Goal: Complete application form: Complete application form

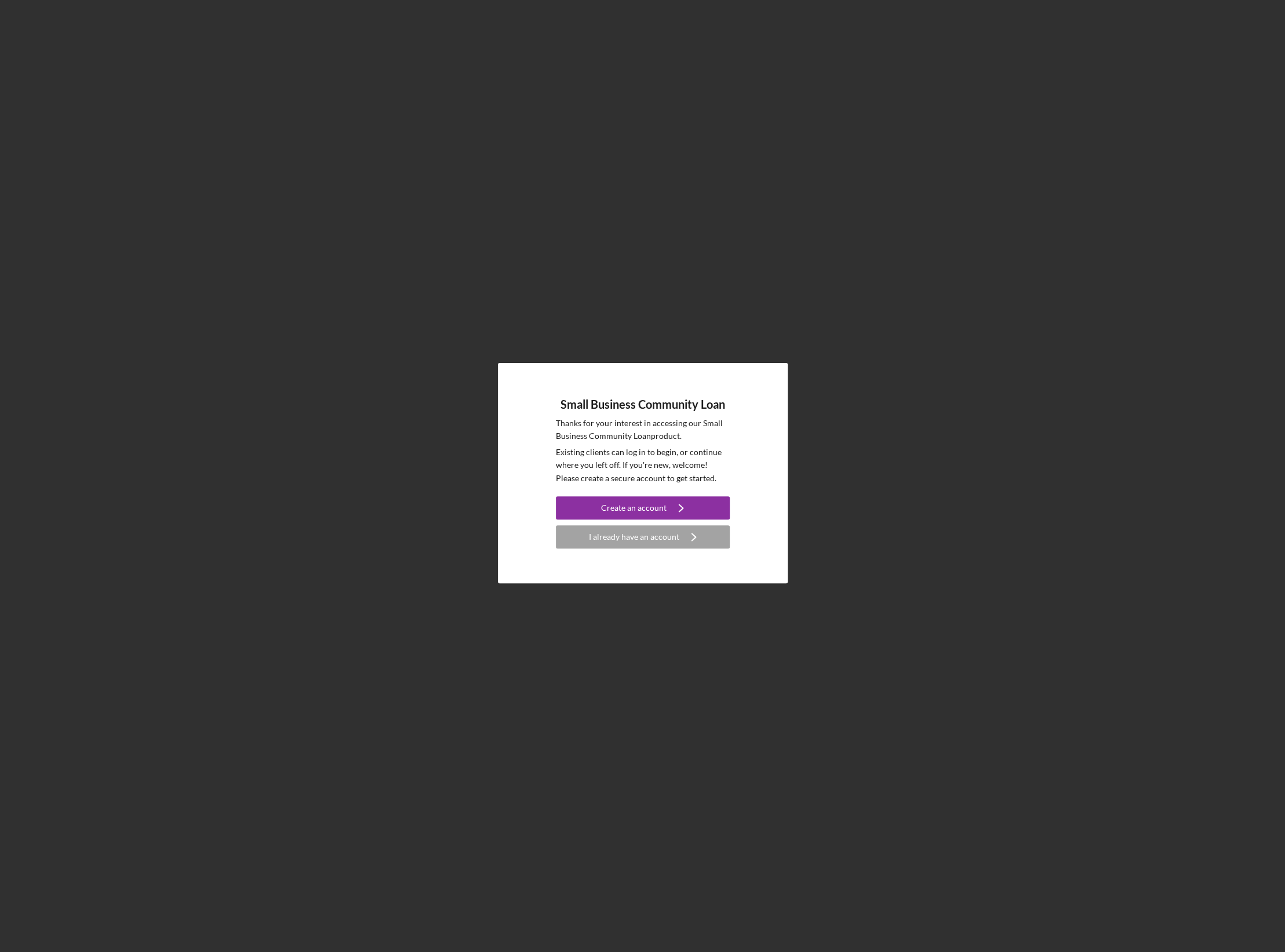
click at [1265, 52] on div "Small Business Community Loan Thanks for your interest in accessing our Small B…" at bounding box center [642, 473] width 1274 height 946
click at [680, 507] on icon "Icon/Navigate" at bounding box center [680, 507] width 29 height 29
